Goal: Task Accomplishment & Management: Manage account settings

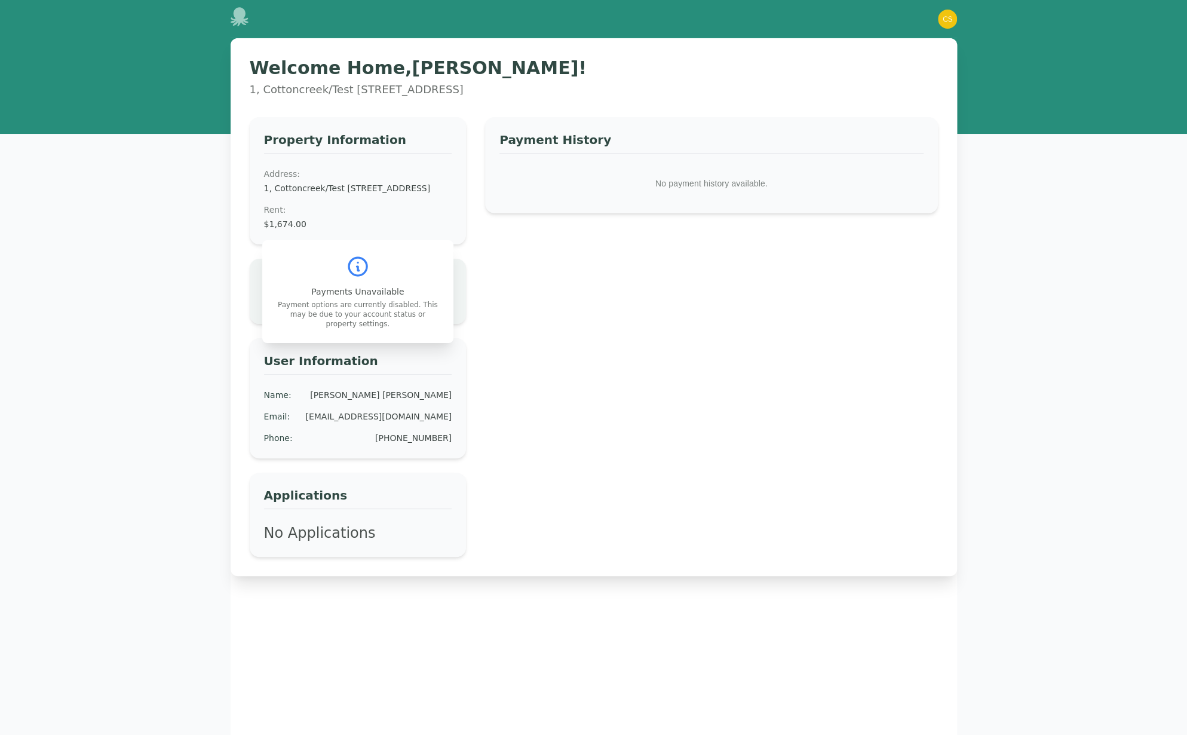
click at [242, 12] on icon at bounding box center [239, 16] width 18 height 19
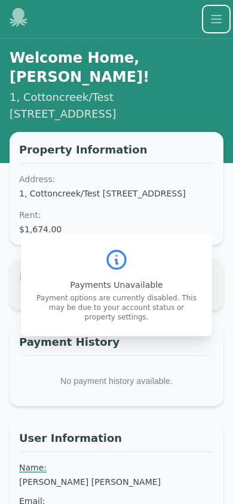
click at [211, 19] on icon "button" at bounding box center [216, 19] width 10 height 7
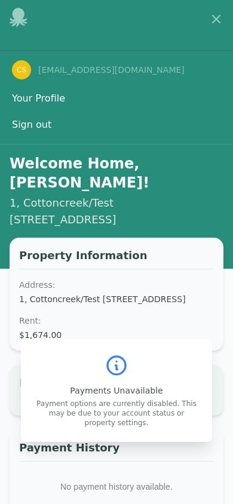
click at [39, 99] on button "Your Profile" at bounding box center [39, 99] width 68 height 24
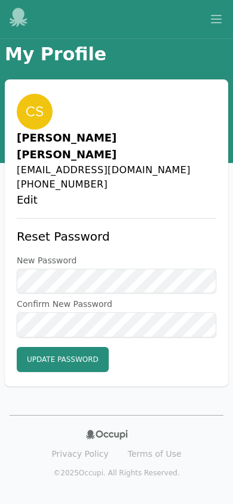
click at [225, 13] on button "Open main menu" at bounding box center [216, 19] width 24 height 24
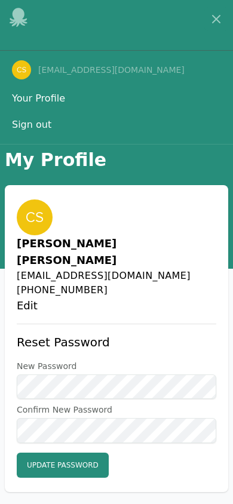
click at [33, 73] on div "[EMAIL_ADDRESS][DOMAIN_NAME]" at bounding box center [116, 69] width 233 height 19
click at [30, 105] on button "Your Profile" at bounding box center [39, 99] width 68 height 24
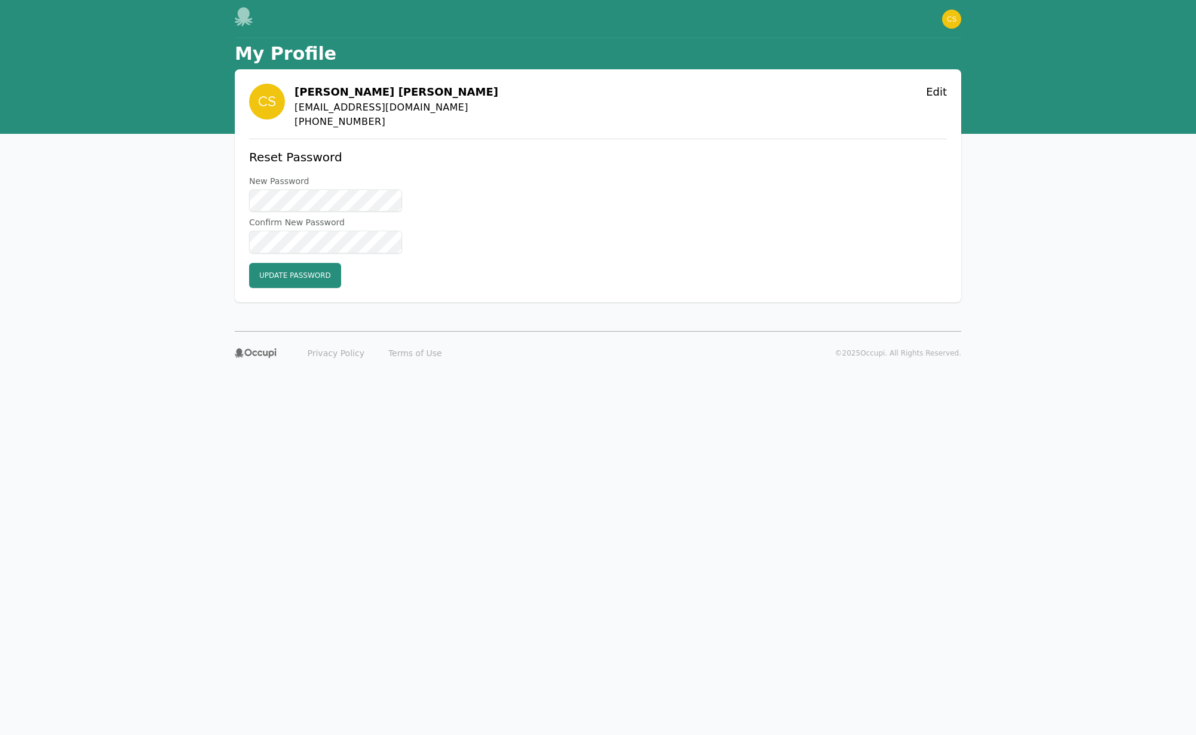
click at [953, 30] on div "Open main menu Open user menu" at bounding box center [598, 19] width 726 height 38
click at [946, 23] on img "button" at bounding box center [951, 19] width 19 height 19
click at [869, 70] on button "Sign out" at bounding box center [903, 66] width 115 height 22
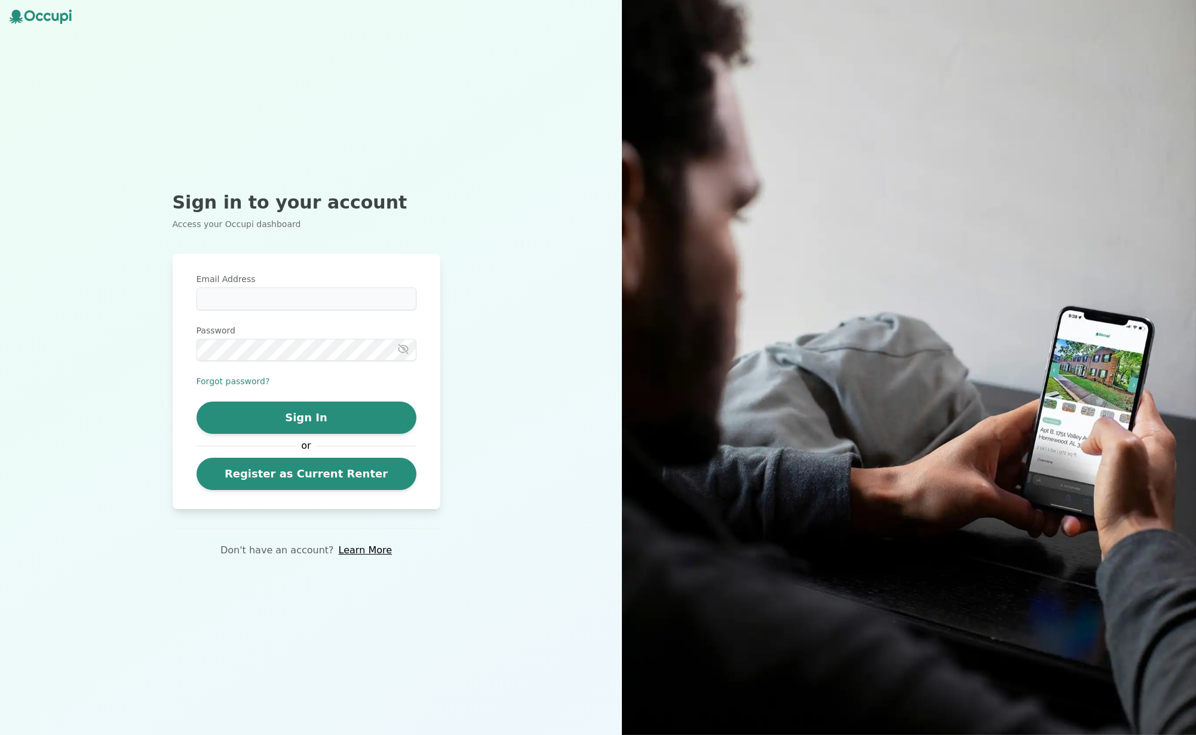
click at [529, 85] on div "Sign in to your account Access your Occupi dashboard Email Address Password For…" at bounding box center [306, 367] width 612 height 735
type input "**********"
click at [297, 412] on button "Sign In" at bounding box center [307, 417] width 220 height 32
